Goal: Navigation & Orientation: Understand site structure

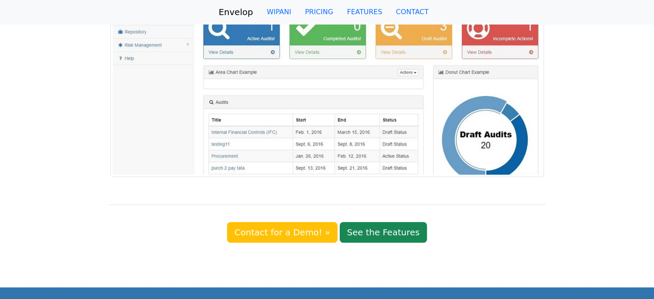
scroll to position [625, 0]
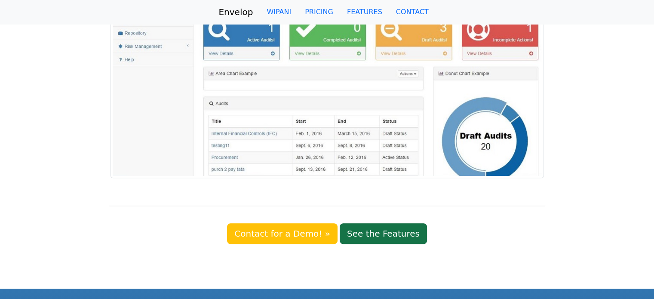
click at [382, 223] on link "See the Features" at bounding box center [383, 233] width 87 height 21
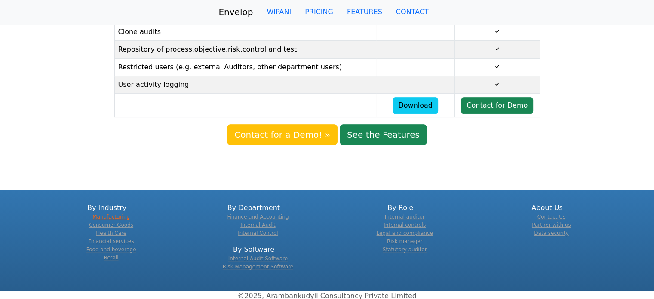
scroll to position [334, 0]
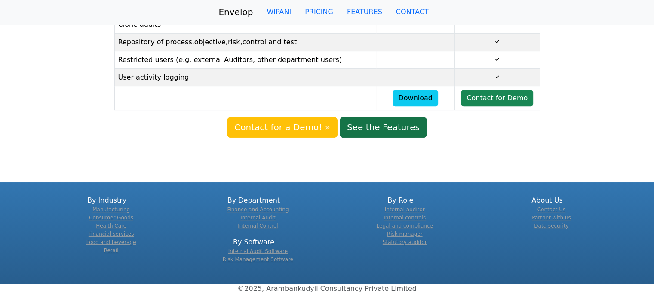
click at [367, 135] on link "See the Features" at bounding box center [383, 127] width 87 height 21
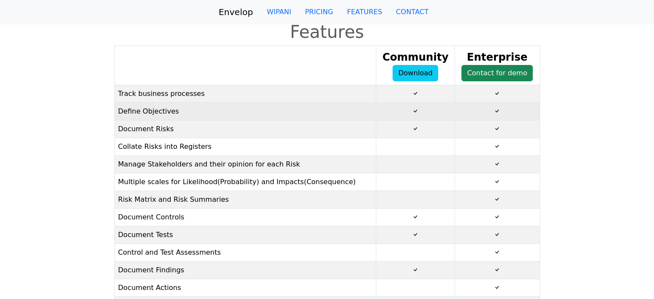
drag, startPoint x: 314, startPoint y: 178, endPoint x: 331, endPoint y: 109, distance: 71.3
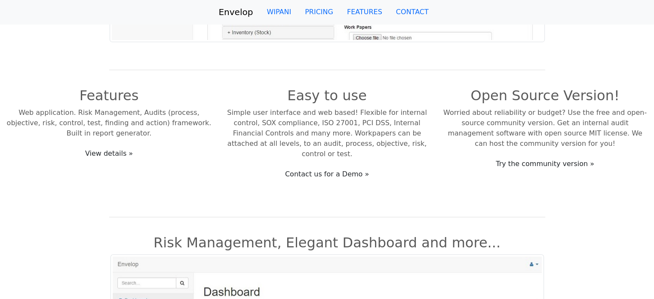
drag, startPoint x: 172, startPoint y: 191, endPoint x: 182, endPoint y: 125, distance: 66.6
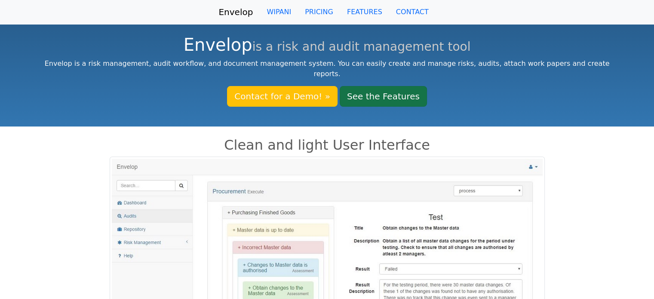
click at [367, 86] on link "See the Features" at bounding box center [383, 96] width 87 height 21
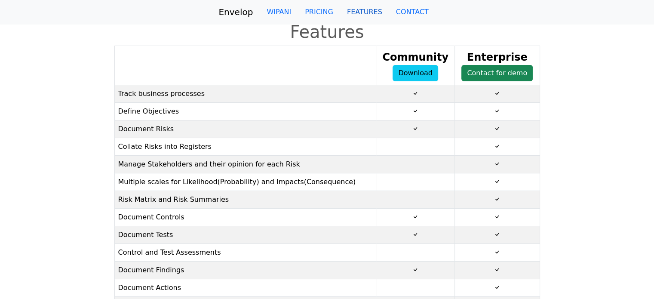
click at [365, 13] on link "FEATURES" at bounding box center [364, 11] width 49 height 17
click at [365, 11] on link "FEATURES" at bounding box center [364, 11] width 49 height 17
click at [319, 11] on link "PRICING" at bounding box center [319, 11] width 42 height 17
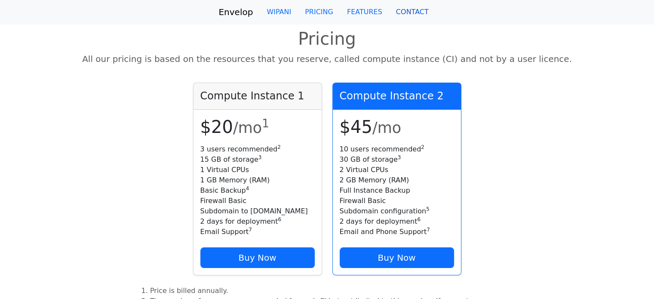
click at [411, 10] on link "CONTACT" at bounding box center [412, 11] width 46 height 17
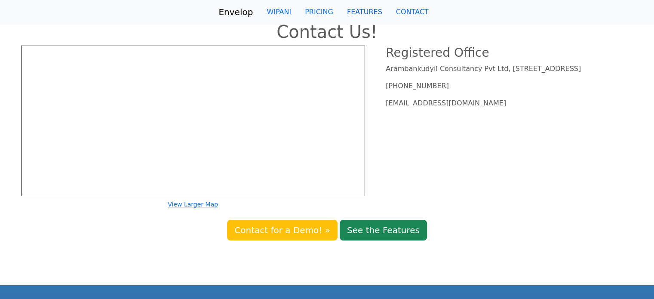
click at [366, 13] on link "FEATURES" at bounding box center [364, 11] width 49 height 17
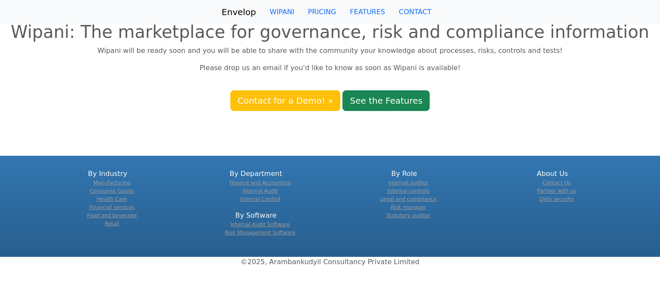
click at [239, 12] on link "Envelop" at bounding box center [239, 11] width 34 height 17
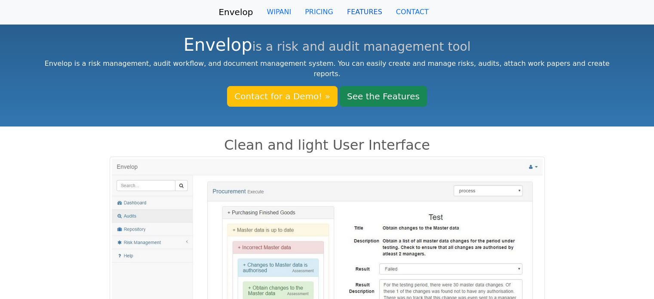
click at [372, 8] on link "FEATURES" at bounding box center [364, 11] width 49 height 17
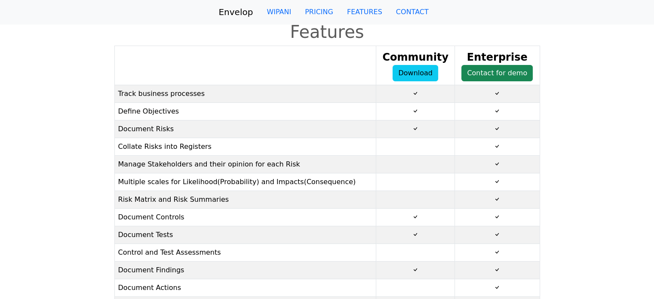
click at [245, 10] on link "Envelop" at bounding box center [235, 11] width 34 height 17
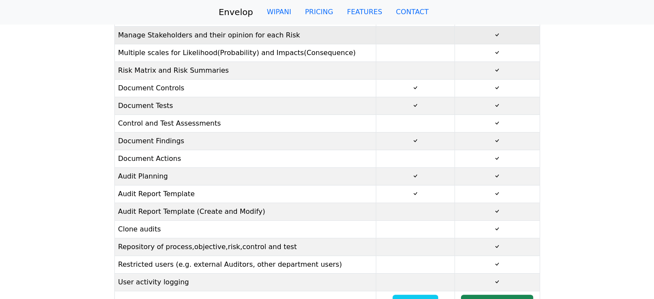
scroll to position [172, 0]
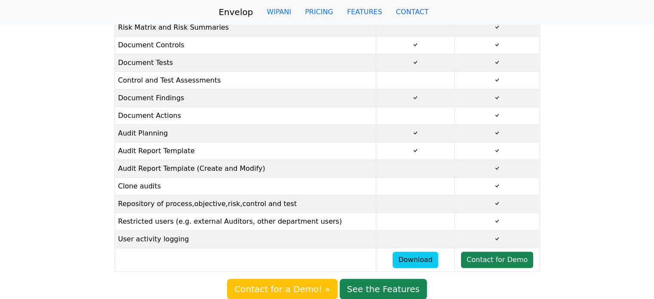
drag, startPoint x: 104, startPoint y: 163, endPoint x: 106, endPoint y: 85, distance: 78.3
click at [106, 85] on div at bounding box center [54, 76] width 109 height 405
click at [89, 97] on div at bounding box center [54, 76] width 109 height 405
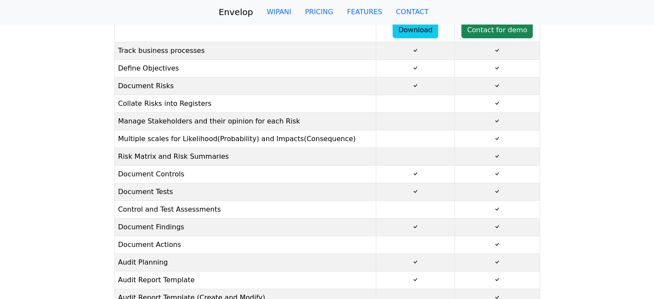
click at [83, 147] on div at bounding box center [54, 205] width 109 height 405
click at [562, 103] on div at bounding box center [599, 205] width 109 height 405
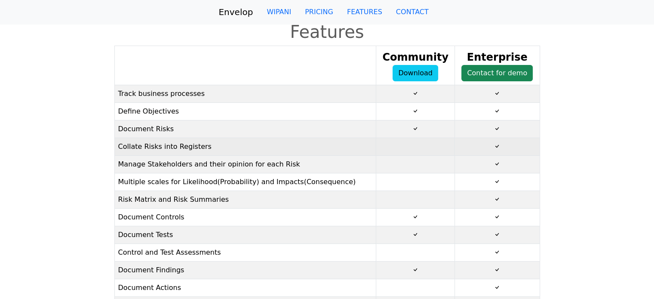
scroll to position [0, 0]
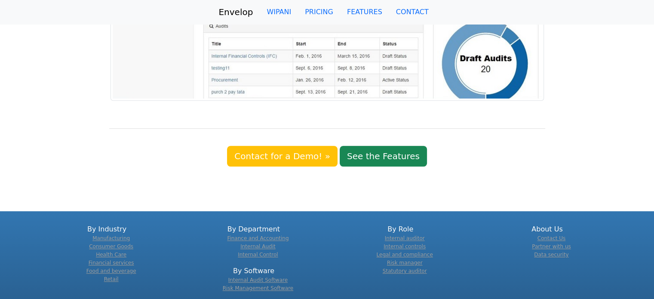
scroll to position [711, 0]
